Goal: Information Seeking & Learning: Learn about a topic

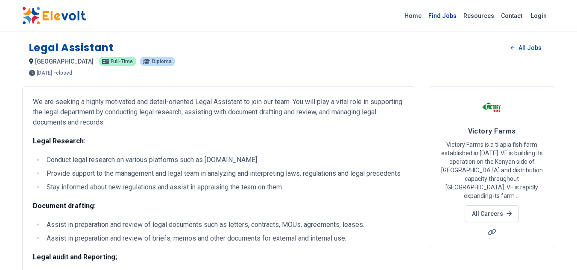
click at [455, 16] on link "Find Jobs" at bounding box center [442, 16] width 35 height 14
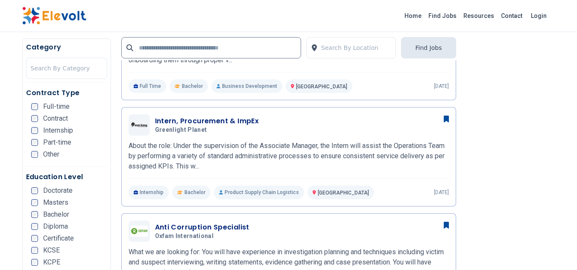
scroll to position [284, 0]
click at [37, 210] on ul "Doctorate Masters Bachelor Diploma Certificate KCSE KCPE Other" at bounding box center [69, 235] width 76 height 96
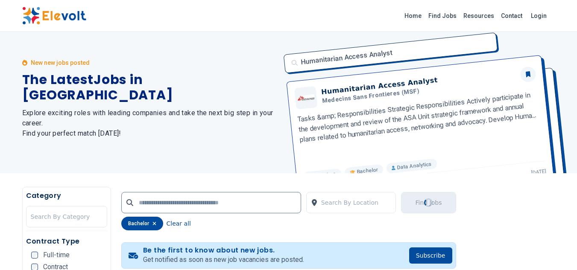
scroll to position [0, 0]
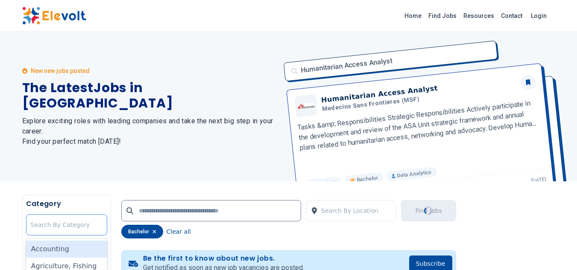
click at [58, 226] on div at bounding box center [67, 224] width 72 height 17
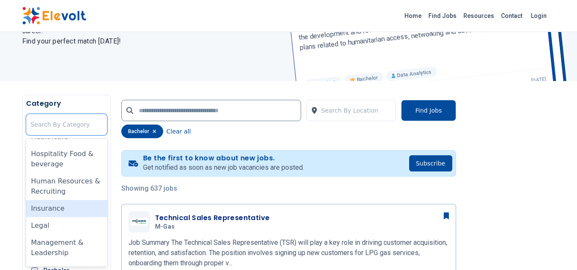
scroll to position [327, 0]
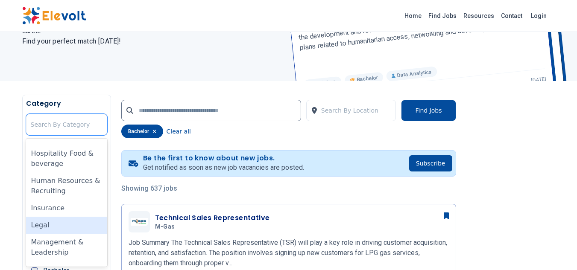
click at [57, 228] on div "Legal" at bounding box center [66, 225] width 81 height 17
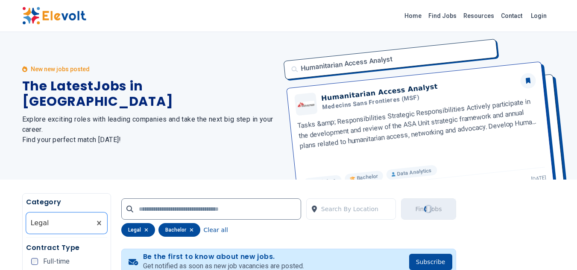
scroll to position [0, 0]
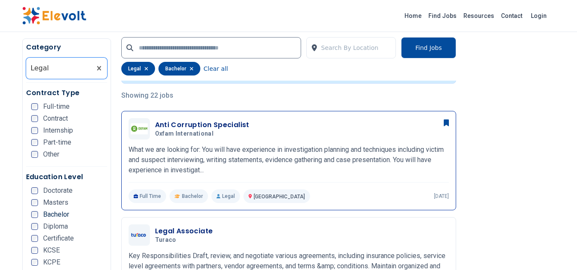
scroll to position [193, 0]
click at [238, 141] on div "Anti Corruption Specialist Oxfam International 08/15/2025 09/14/2025 Nairobi KE…" at bounding box center [289, 161] width 320 height 85
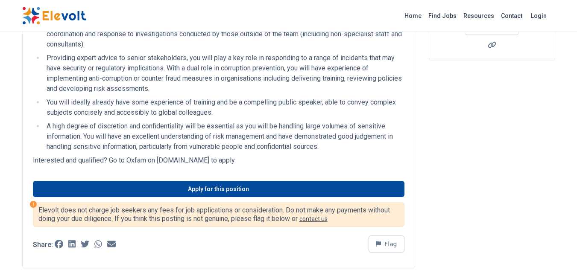
scroll to position [180, 0]
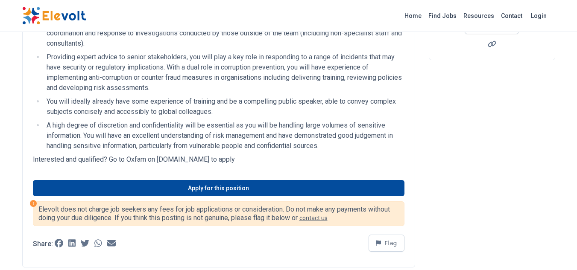
click at [207, 161] on p "Interested and qualified? Go to Oxfam on jobs.oxfam.org.uk to apply" at bounding box center [218, 160] width 371 height 10
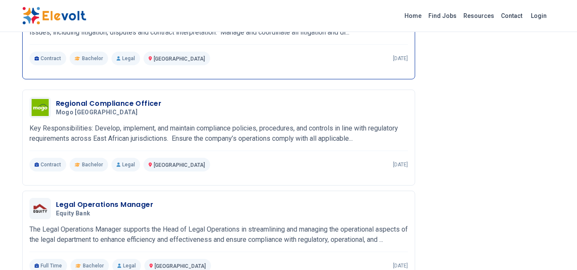
scroll to position [703, 0]
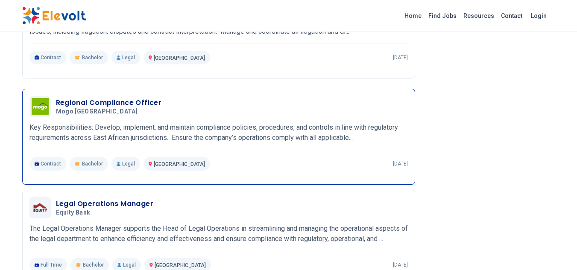
click at [279, 133] on p "Key Responsibilities: Develop, implement, and maintain compliance policies, pro…" at bounding box center [218, 133] width 378 height 20
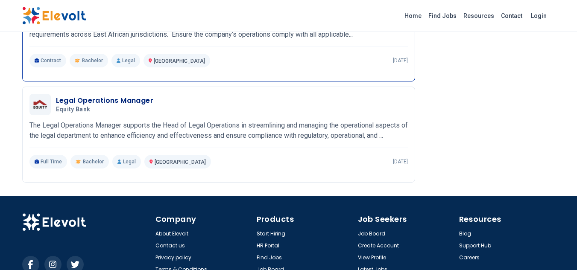
scroll to position [808, 0]
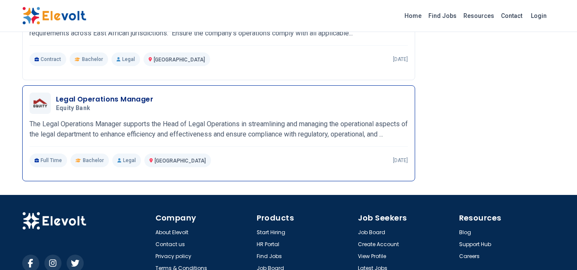
click at [137, 129] on p "The Legal Operations Manager supports the Head of Legal Operations in streamlin…" at bounding box center [218, 129] width 378 height 20
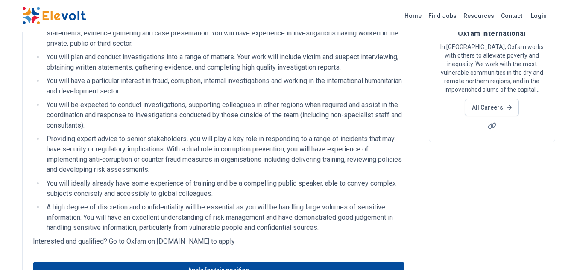
scroll to position [0, 0]
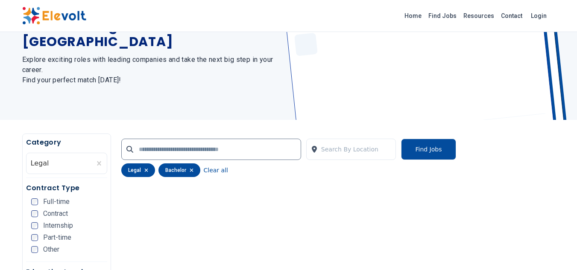
scroll to position [67, 0]
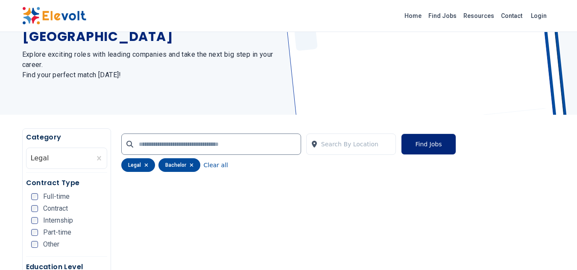
click at [428, 149] on button "Find Jobs" at bounding box center [428, 144] width 55 height 21
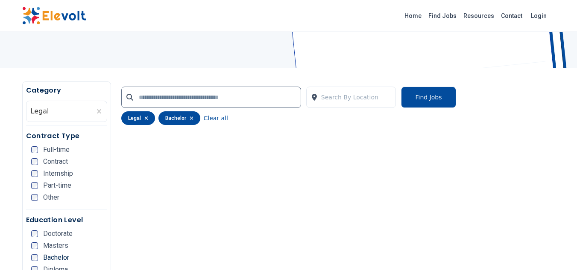
scroll to position [113, 0]
click at [160, 99] on input "text" at bounding box center [211, 97] width 180 height 21
type input "*****"
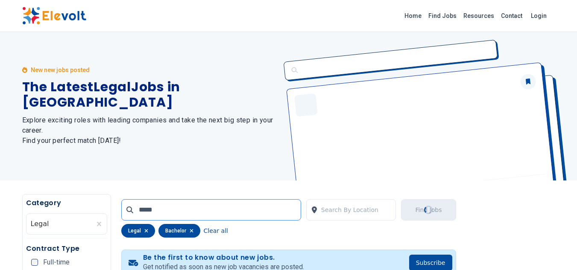
scroll to position [0, 0]
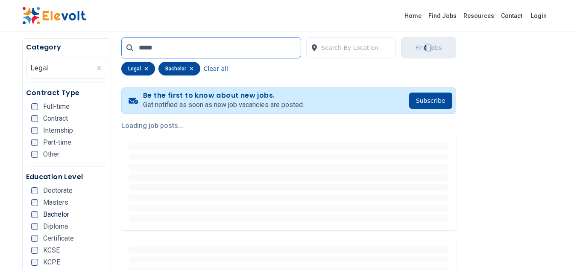
scroll to position [164, 0]
click at [434, 102] on button "Subscribe" at bounding box center [430, 100] width 43 height 16
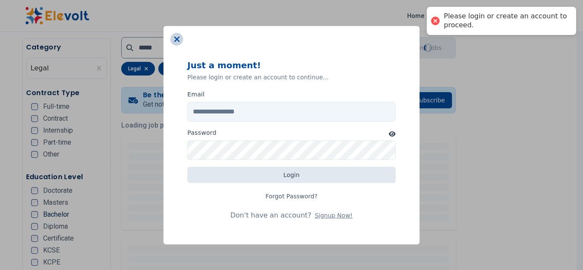
click at [175, 43] on icon at bounding box center [177, 39] width 6 height 9
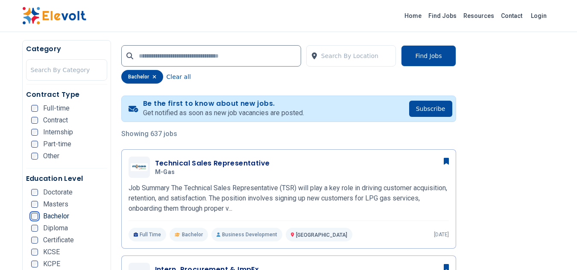
scroll to position [155, 0]
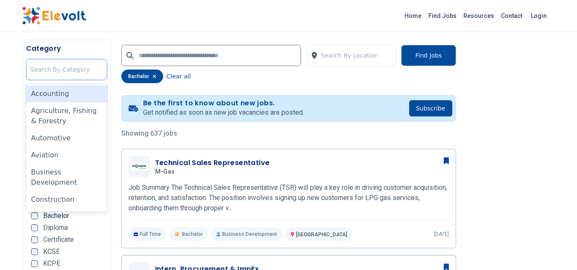
click at [91, 64] on div at bounding box center [67, 69] width 72 height 17
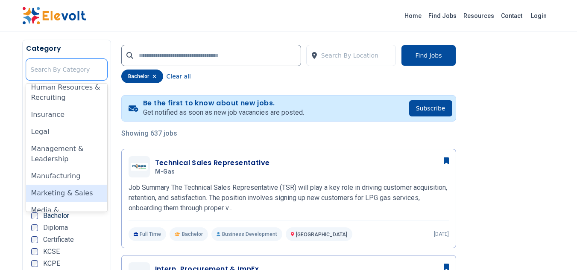
scroll to position [361, 0]
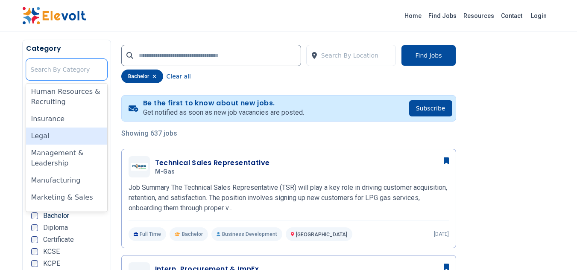
click at [56, 143] on div "Legal" at bounding box center [66, 136] width 81 height 17
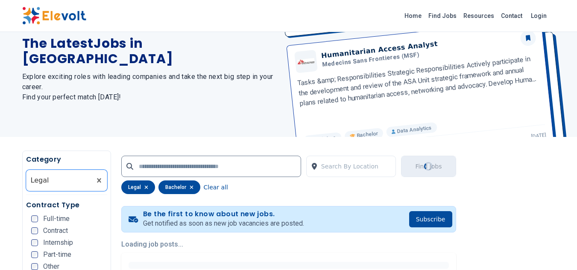
scroll to position [0, 0]
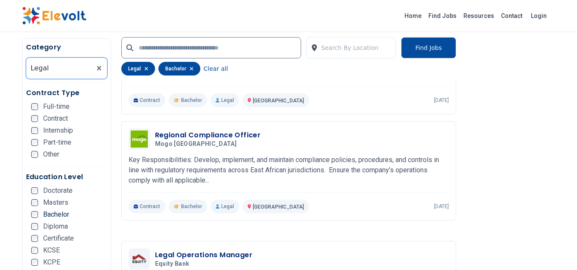
scroll to position [608, 0]
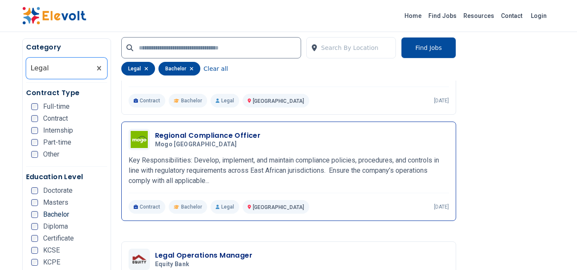
click at [213, 165] on p "Key Responsibilities: Develop, implement, and maintain compliance policies, pro…" at bounding box center [289, 170] width 320 height 31
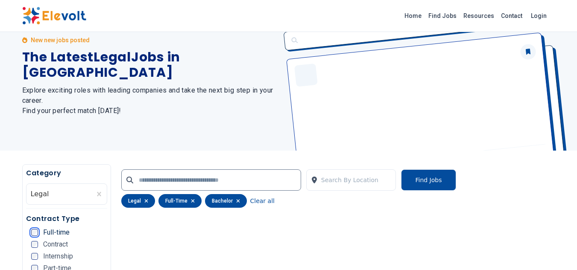
scroll to position [28, 0]
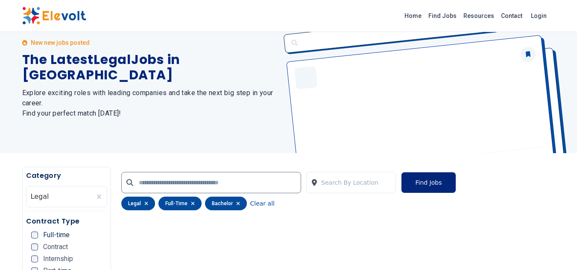
click at [430, 187] on button "Find Jobs" at bounding box center [428, 182] width 55 height 21
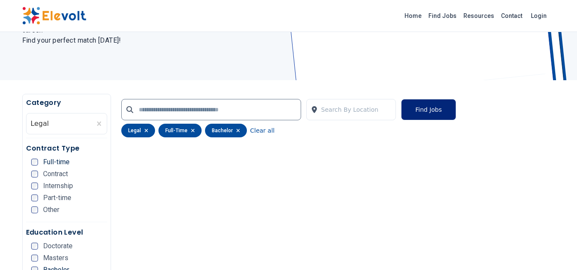
scroll to position [102, 0]
click at [433, 111] on button "Find Jobs" at bounding box center [428, 109] width 55 height 21
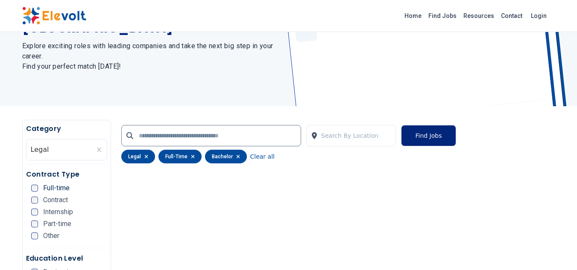
scroll to position [0, 0]
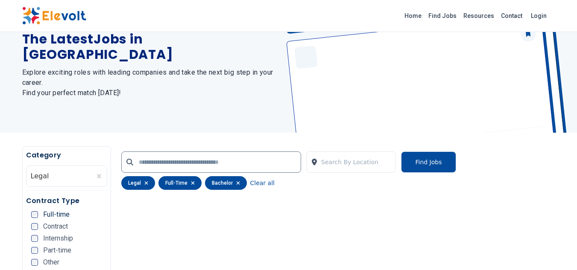
scroll to position [49, 0]
